Goal: Transaction & Acquisition: Purchase product/service

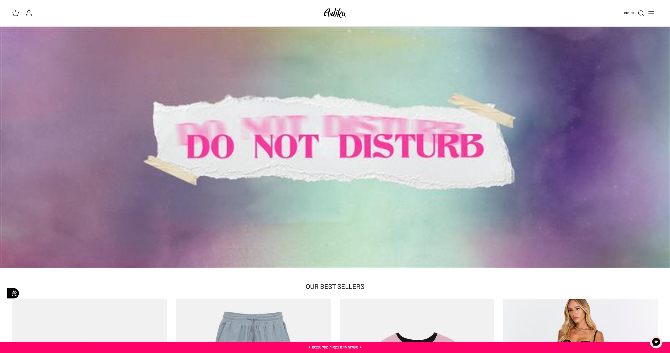
click at [340, 10] on img at bounding box center [335, 13] width 26 height 14
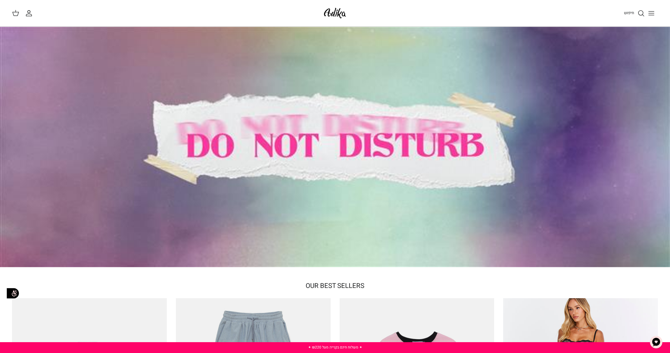
scroll to position [2, 0]
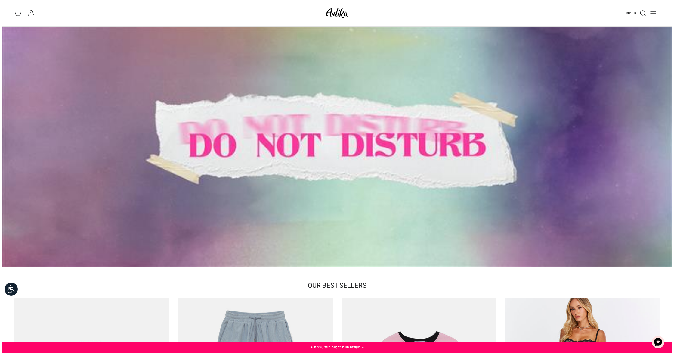
scroll to position [2, 0]
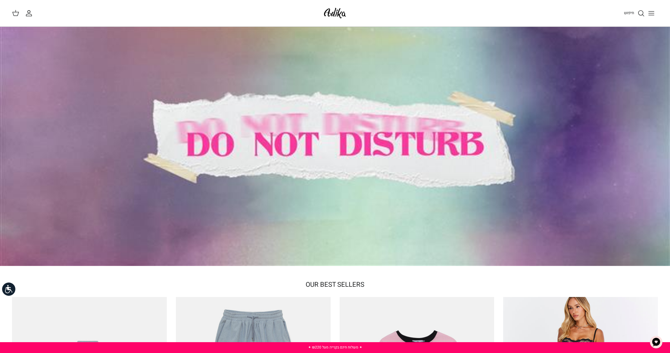
click at [651, 11] on line "Toggle menu" at bounding box center [651, 11] width 5 height 0
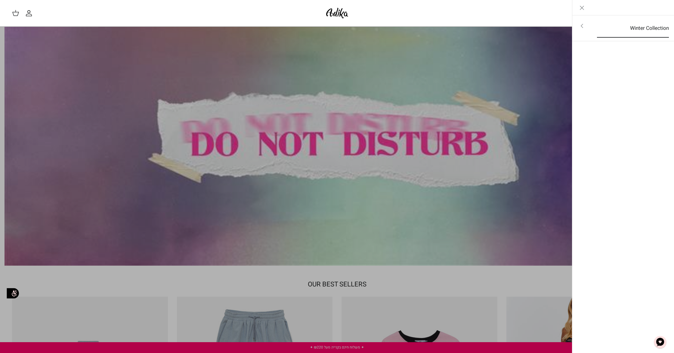
click at [635, 30] on link "Winter Collection" at bounding box center [633, 28] width 83 height 19
click at [639, 26] on link "לכל הפריטים" at bounding box center [624, 26] width 96 height 15
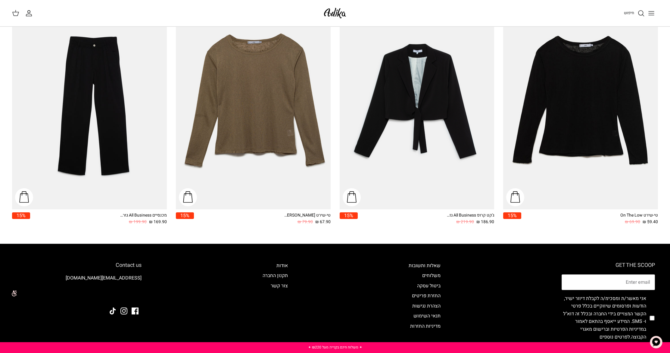
scroll to position [1038, 0]
